Goal: Find contact information: Find contact information

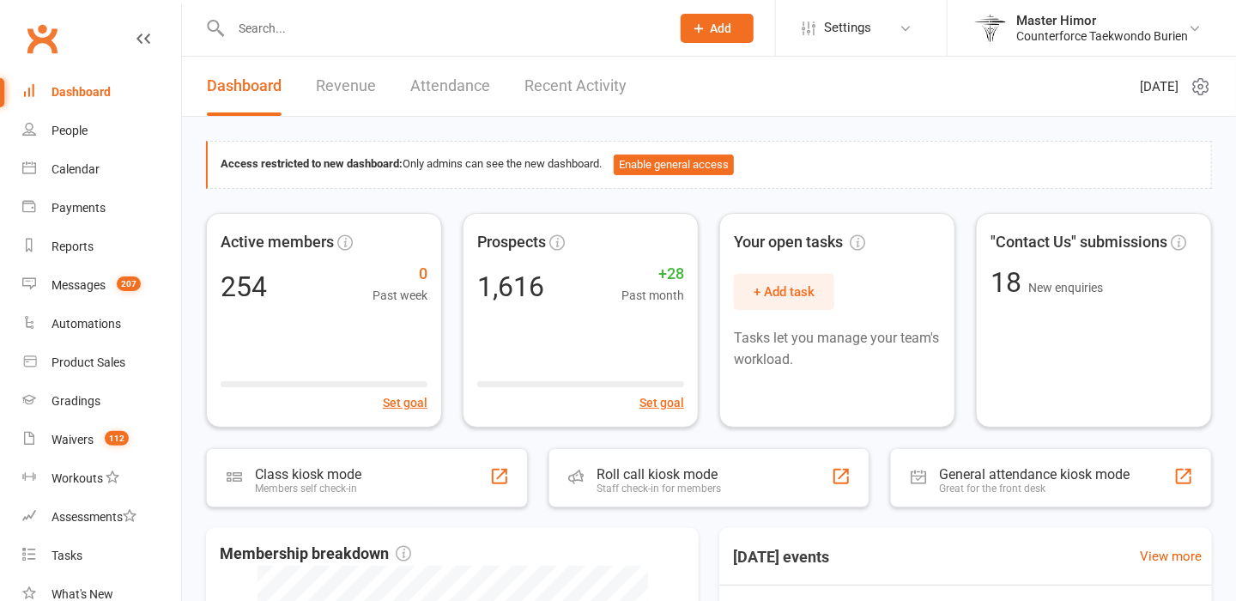
click at [331, 22] on input "text" at bounding box center [442, 28] width 433 height 24
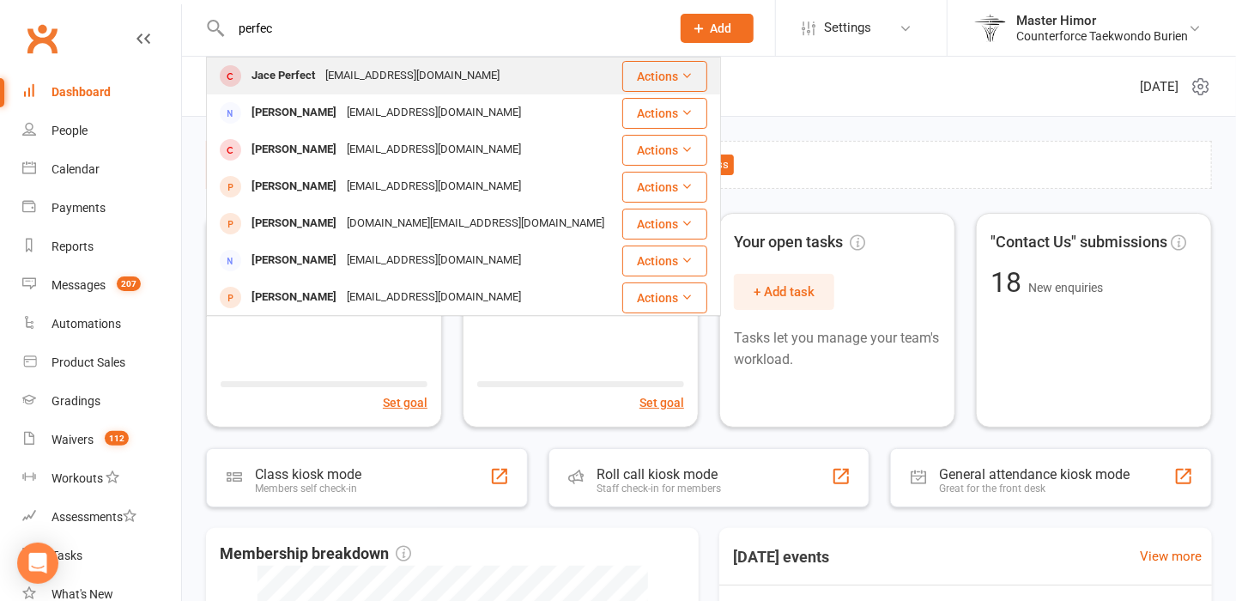
type input "perfec"
click at [348, 74] on div "A.bethke45@gmail.com" at bounding box center [412, 76] width 185 height 25
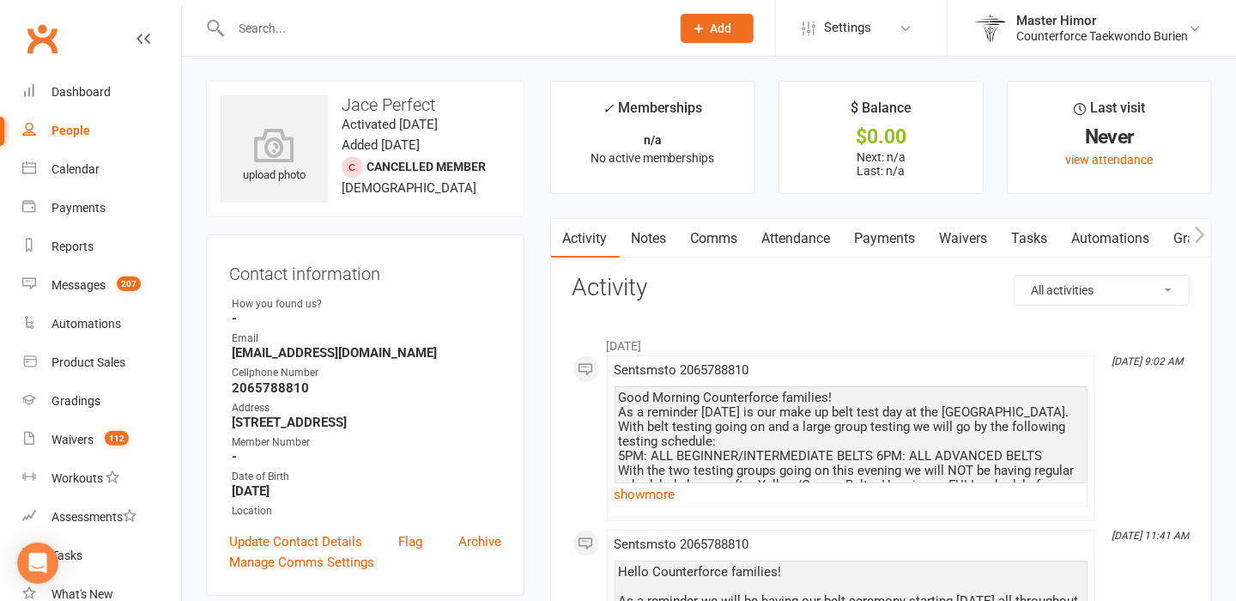
click at [326, 358] on strong "A.bethke45@gmail.com" at bounding box center [366, 352] width 269 height 15
click at [321, 385] on strong "2065788810" at bounding box center [366, 387] width 269 height 15
click at [379, 359] on strong "A.bethke45@gmail.com" at bounding box center [366, 352] width 269 height 15
drag, startPoint x: 372, startPoint y: 359, endPoint x: 226, endPoint y: 356, distance: 145.9
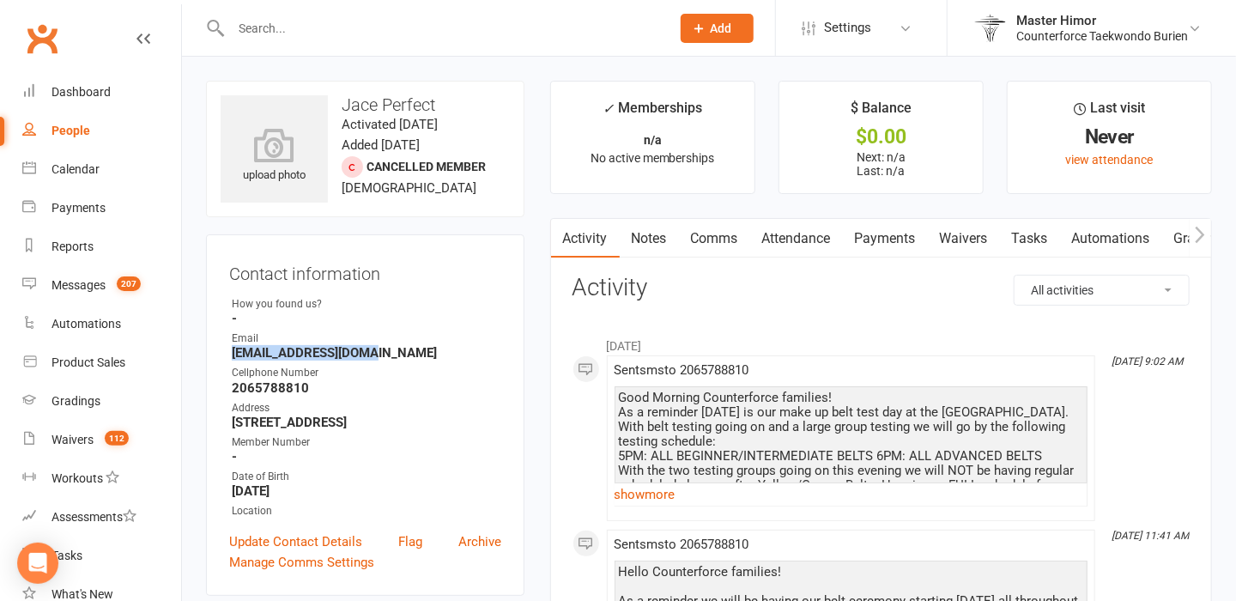
click at [226, 356] on div "Contact information Owner How you found us? - Email A.bethke45@gmail.com Cellph…" at bounding box center [365, 414] width 318 height 361
copy strong "A.bethke45@gmail.com"
click at [226, 356] on div "Contact information Owner How you found us? - Email A.bethke45@gmail.com Cellph…" at bounding box center [365, 414] width 318 height 361
